Goal: Obtain resource: Download file/media

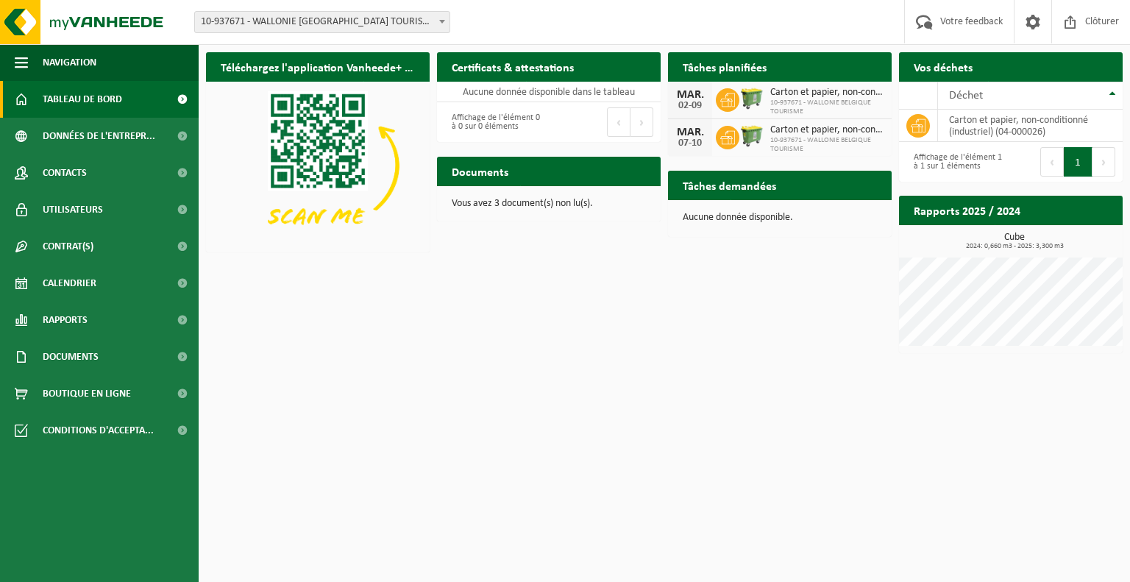
click at [71, 99] on span "Tableau de bord" at bounding box center [82, 99] width 79 height 37
click at [180, 99] on span at bounding box center [182, 99] width 33 height 37
click at [480, 173] on h2 "Documents" at bounding box center [480, 171] width 86 height 29
click at [568, 199] on p "Vous avez 3 document(s) non lu(s)." at bounding box center [549, 204] width 194 height 10
click at [96, 355] on span "Documents" at bounding box center [71, 356] width 56 height 37
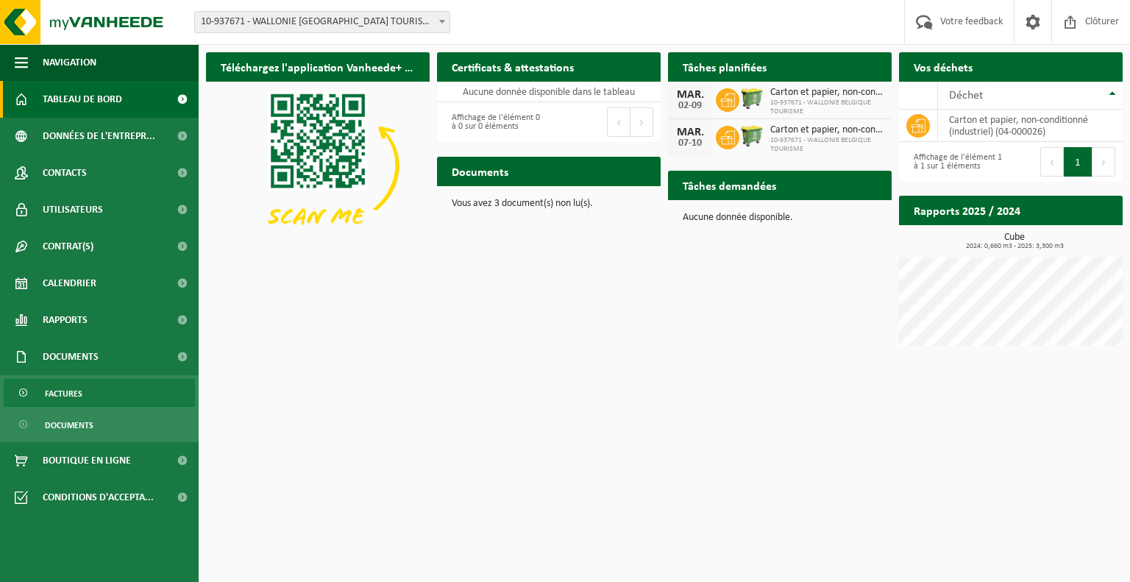
click at [74, 391] on span "Factures" at bounding box center [64, 394] width 38 height 28
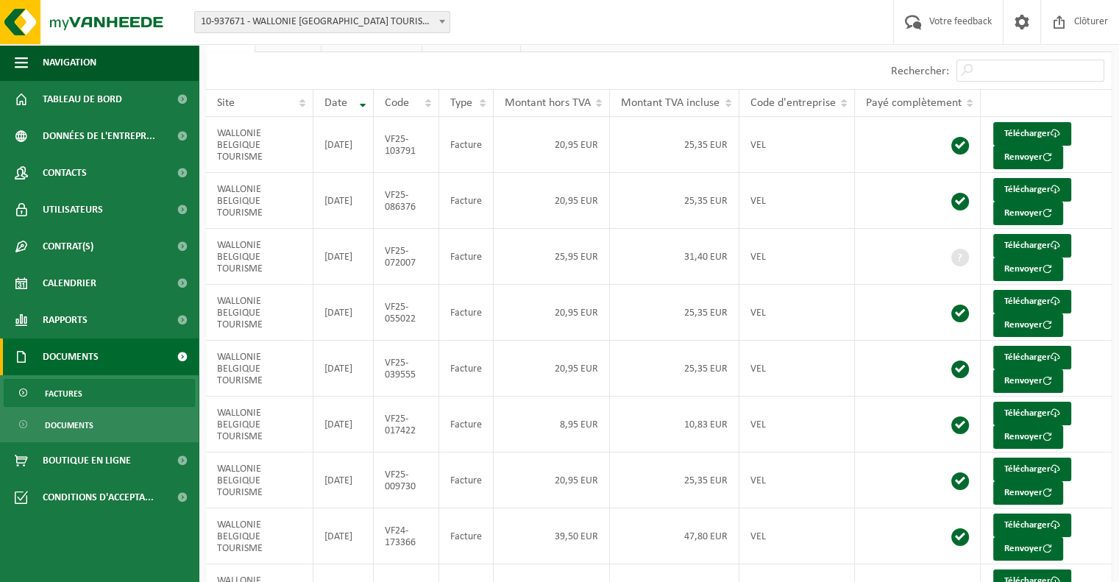
scroll to position [40, 0]
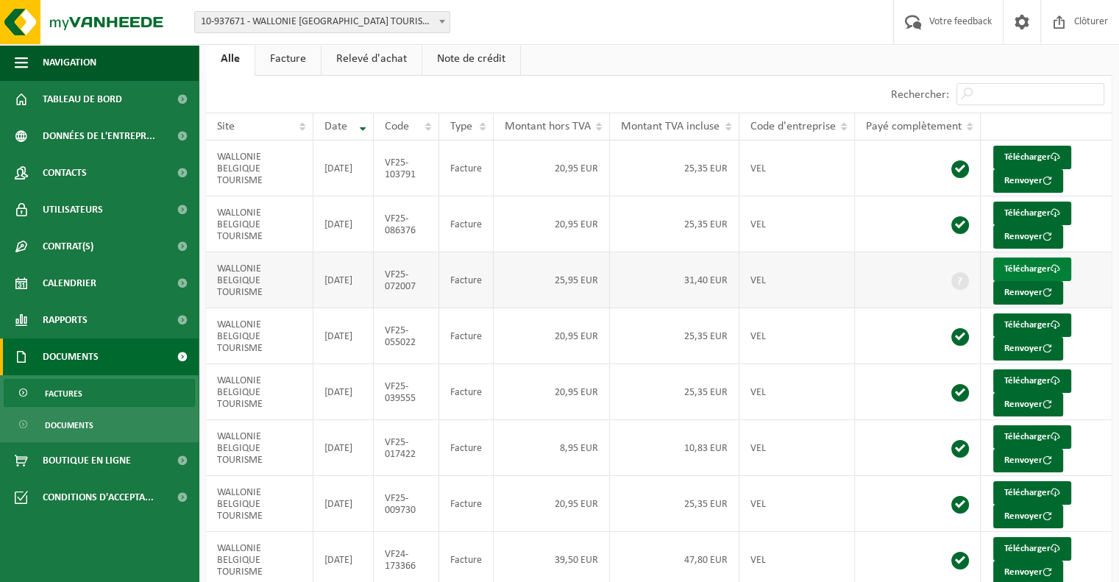
click at [1021, 264] on link "Télécharger" at bounding box center [1032, 270] width 78 height 24
